Goal: Transaction & Acquisition: Purchase product/service

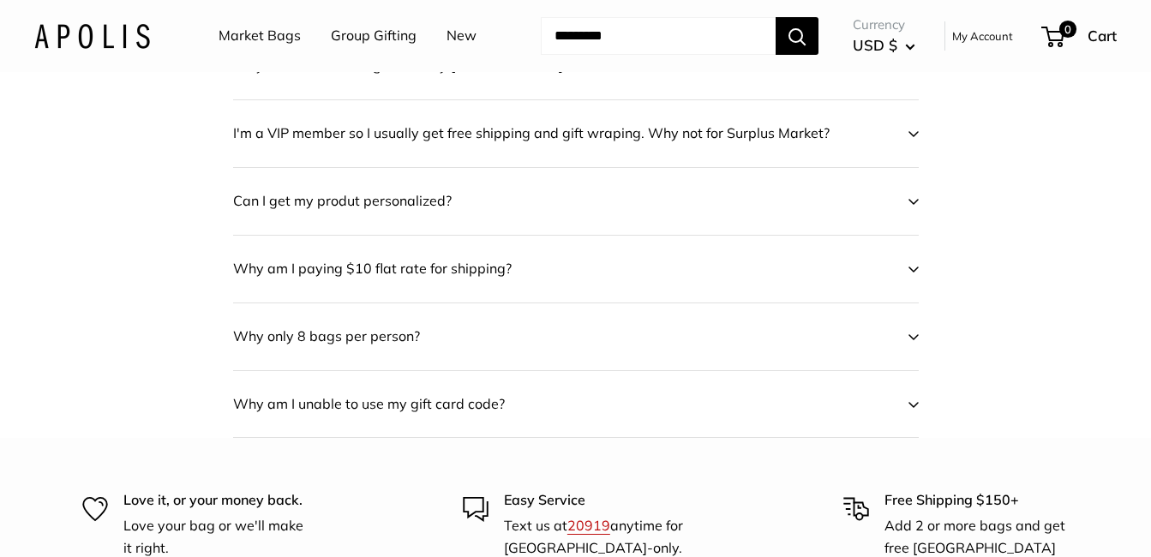
scroll to position [1178, 0]
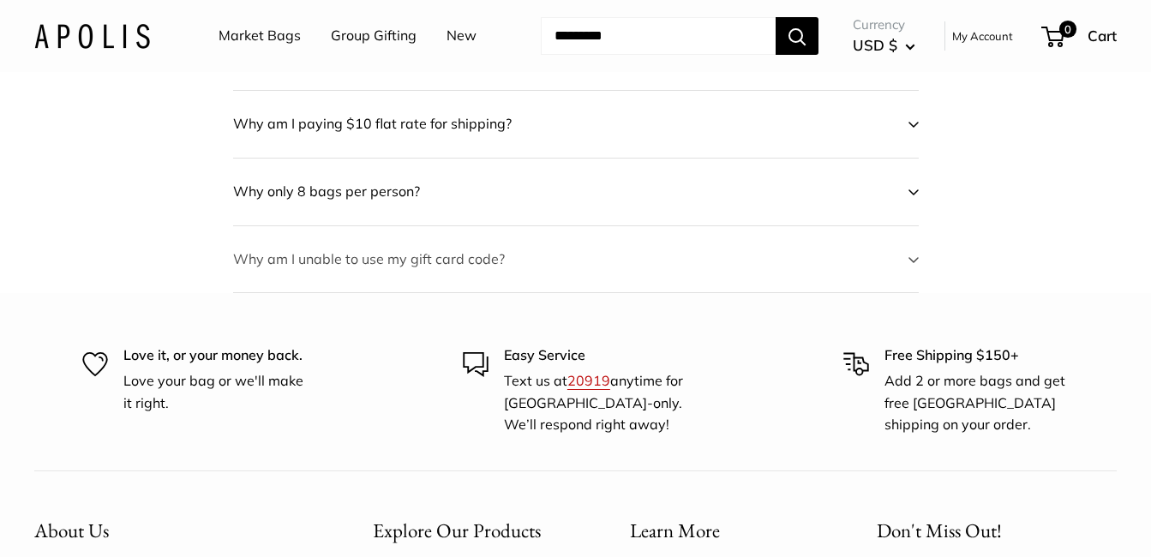
click at [912, 226] on button "Why am I unable to use my gift card code?" at bounding box center [576, 259] width 686 height 67
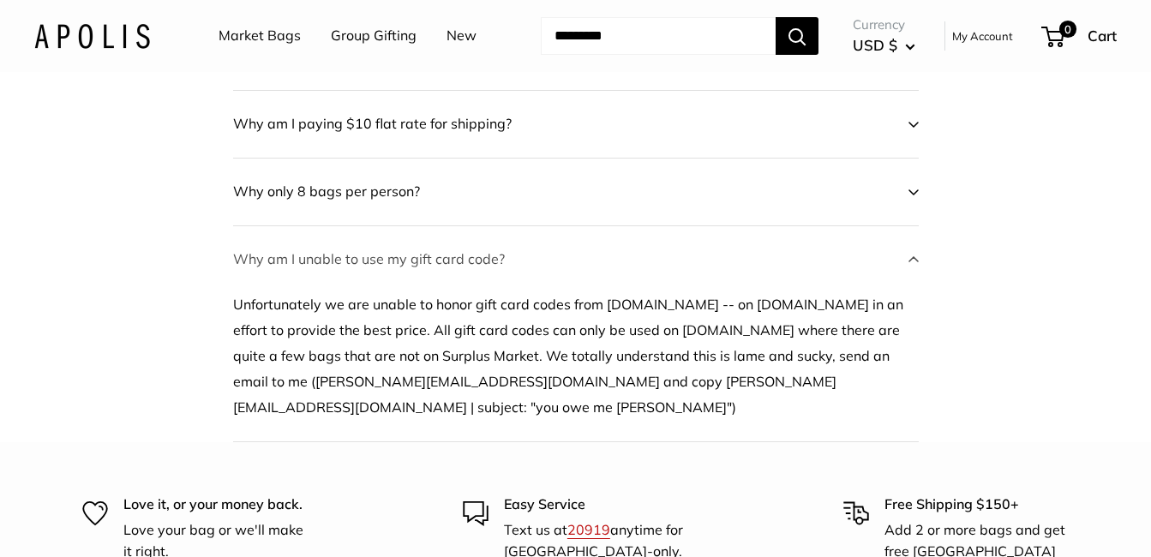
click at [911, 226] on button "Why am I unable to use my gift card code?" at bounding box center [576, 259] width 686 height 67
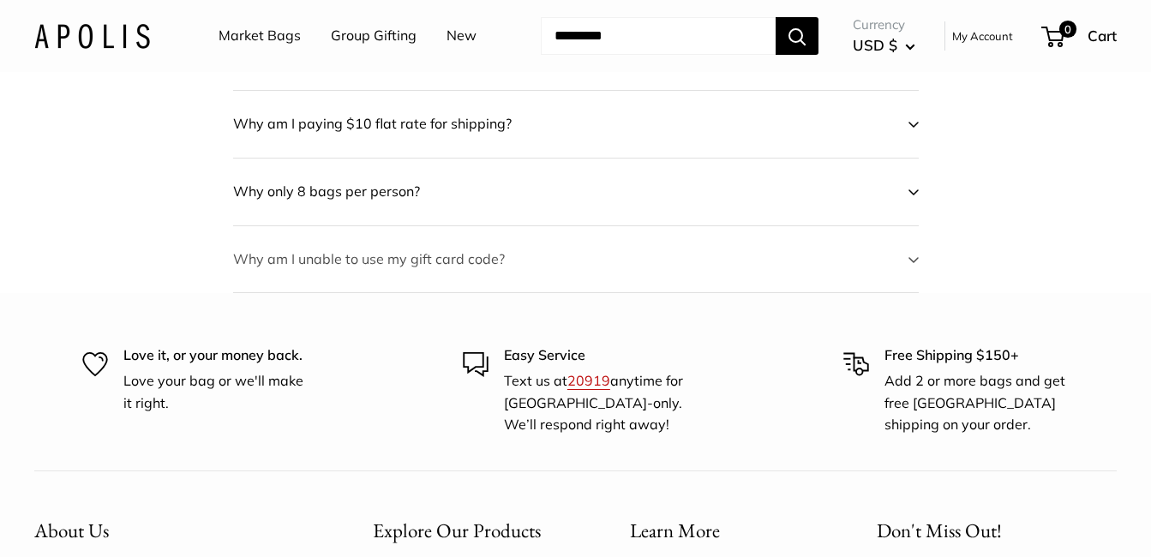
click at [912, 226] on button "Why am I unable to use my gift card code?" at bounding box center [576, 259] width 686 height 67
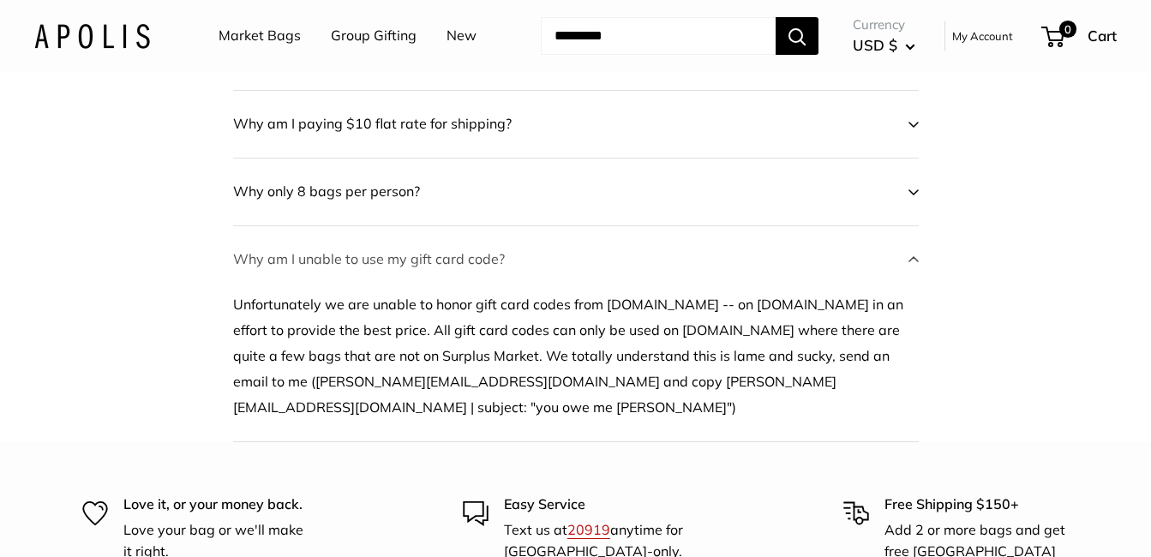
click at [913, 226] on button "Why am I unable to use my gift card code?" at bounding box center [576, 259] width 686 height 67
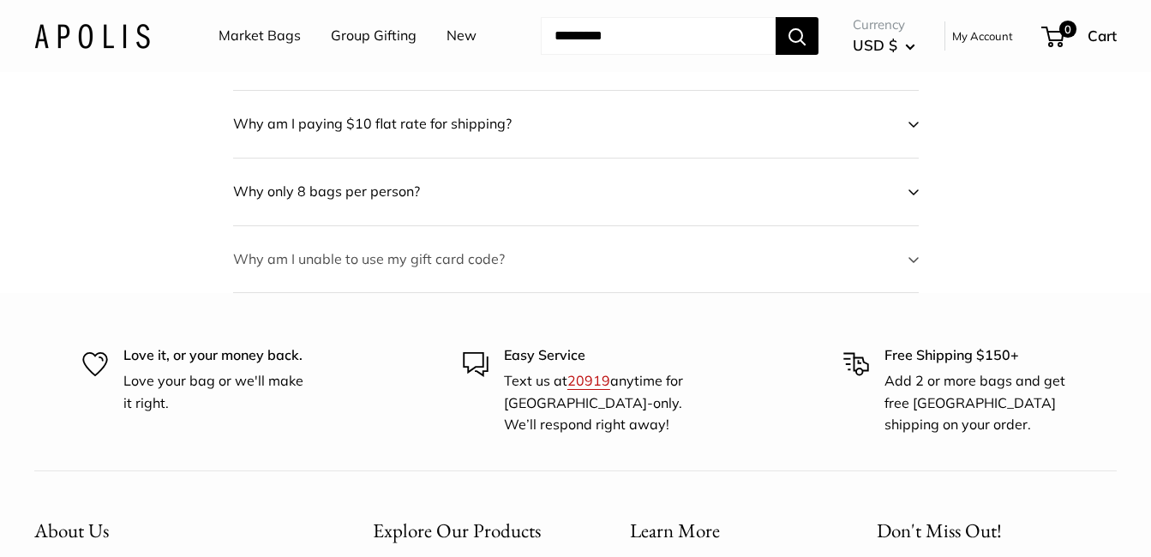
click at [392, 226] on button "Why am I unable to use my gift card code?" at bounding box center [576, 259] width 686 height 67
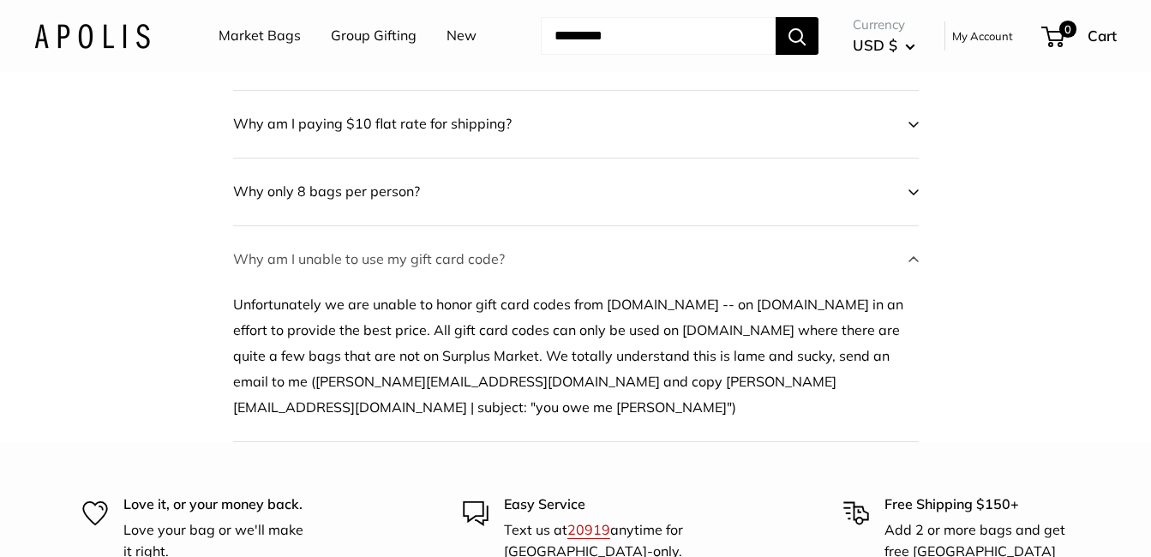
click at [392, 226] on button "Why am I unable to use my gift card code?" at bounding box center [576, 259] width 686 height 67
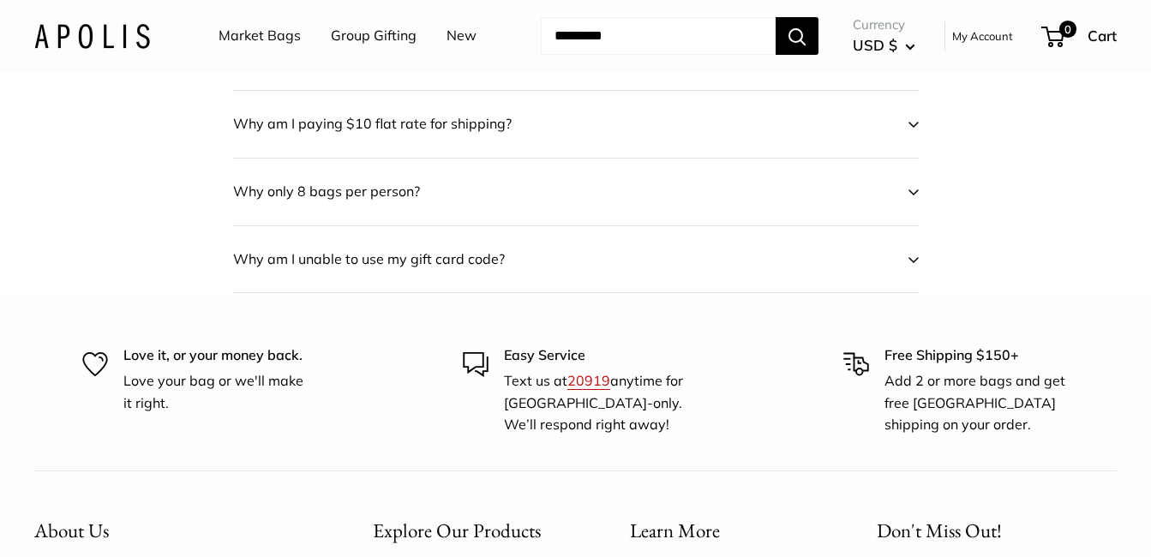
click at [261, 37] on link "Market Bags" at bounding box center [260, 36] width 82 height 26
